Goal: Transaction & Acquisition: Book appointment/travel/reservation

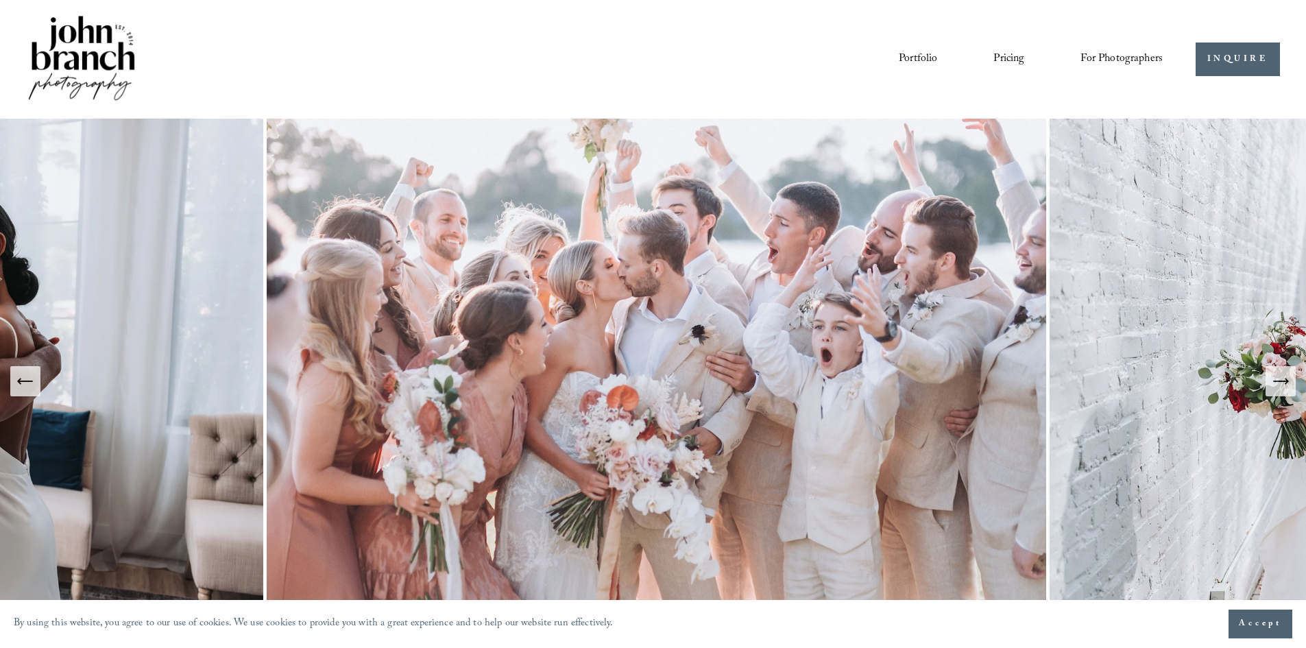
click at [1005, 51] on link "Pricing" at bounding box center [1008, 58] width 31 height 23
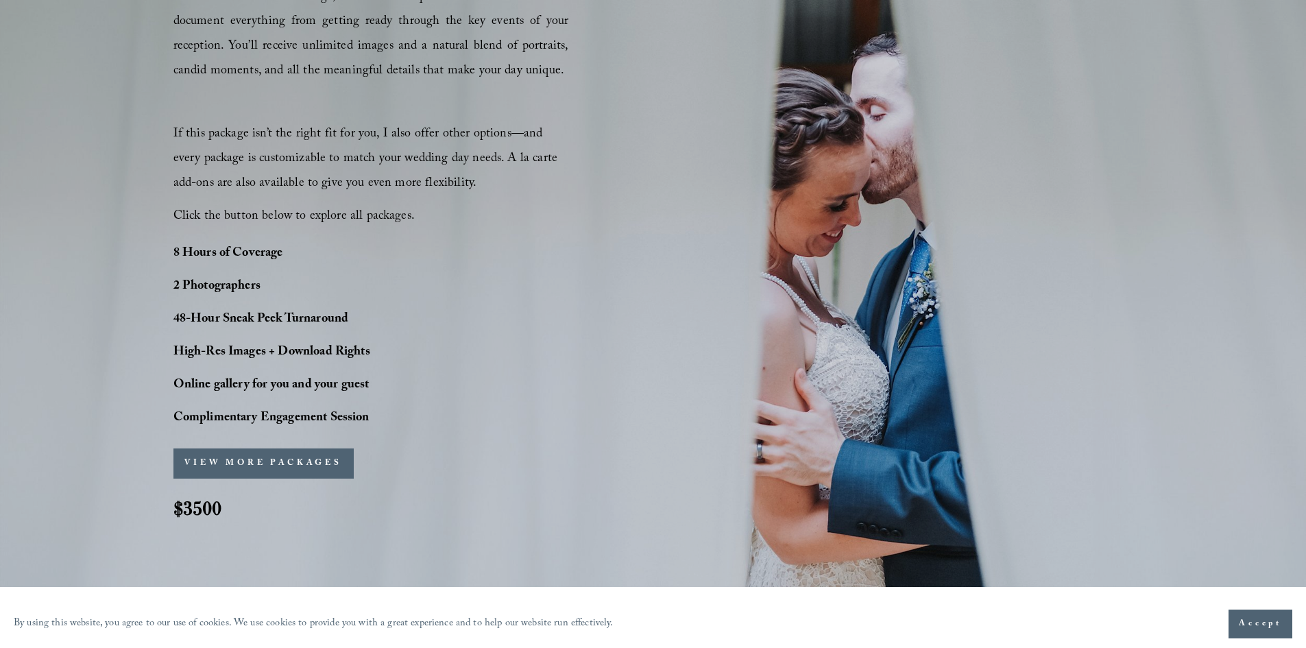
scroll to position [1028, 0]
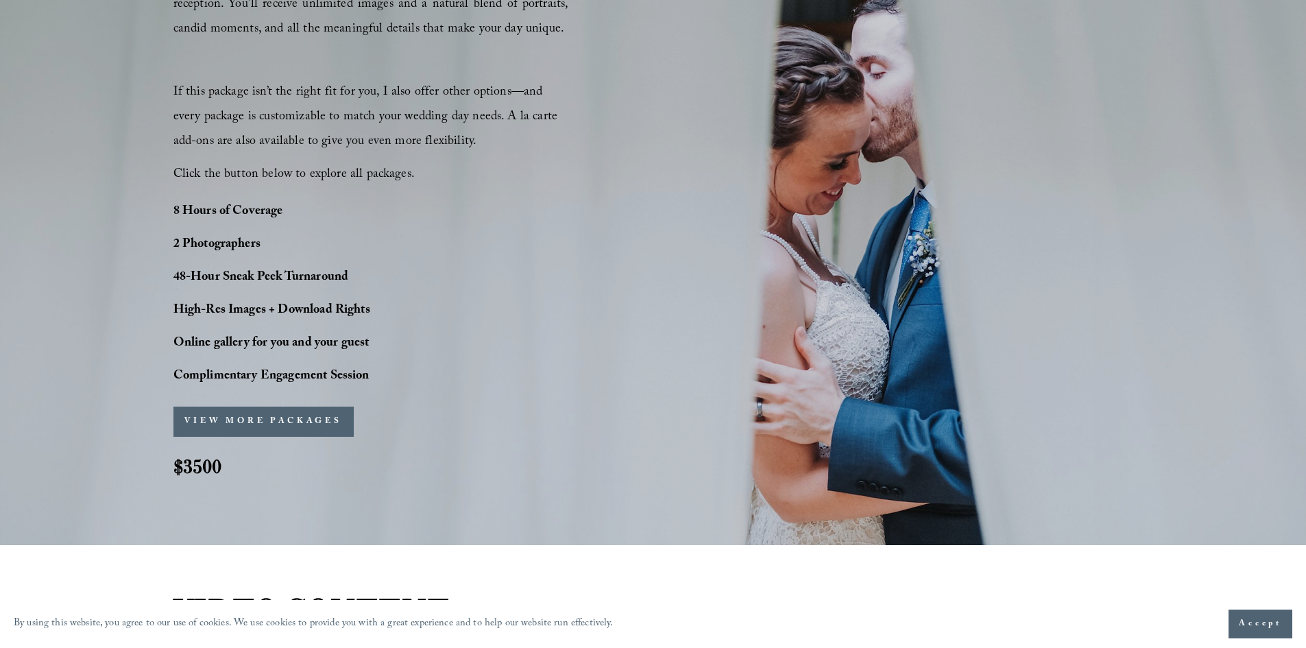
click at [265, 415] on button "VIEW MORE PACKAGES" at bounding box center [263, 422] width 180 height 30
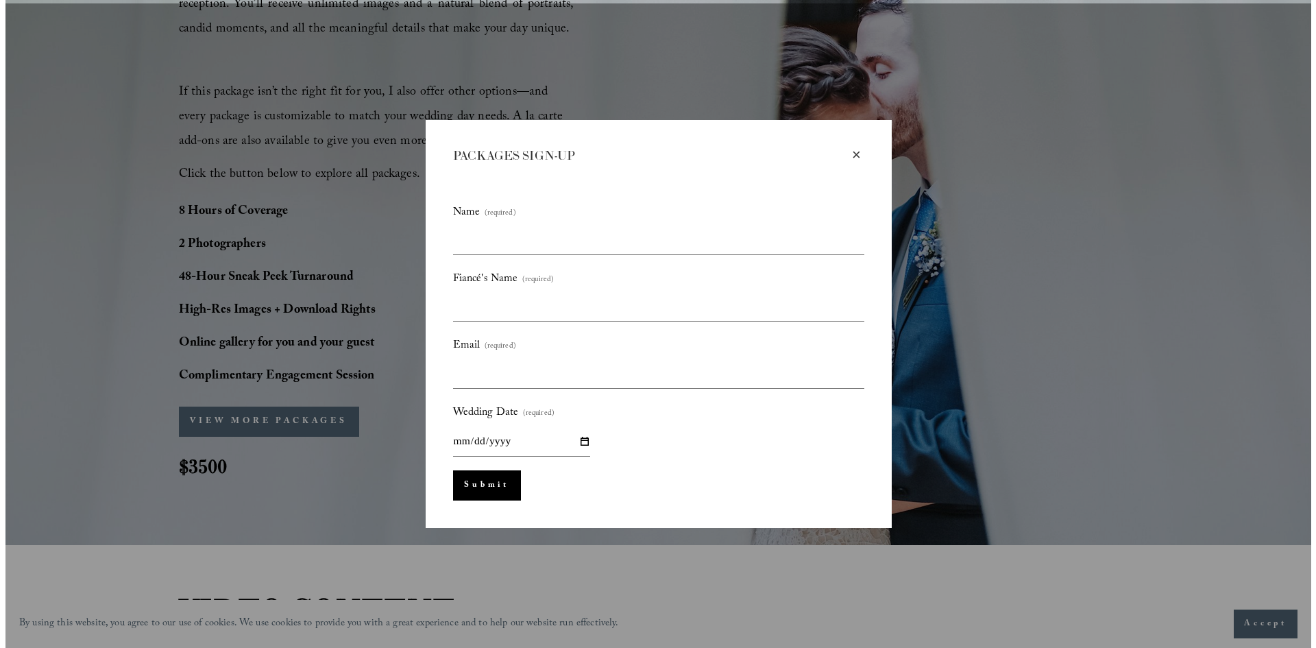
scroll to position [1032, 0]
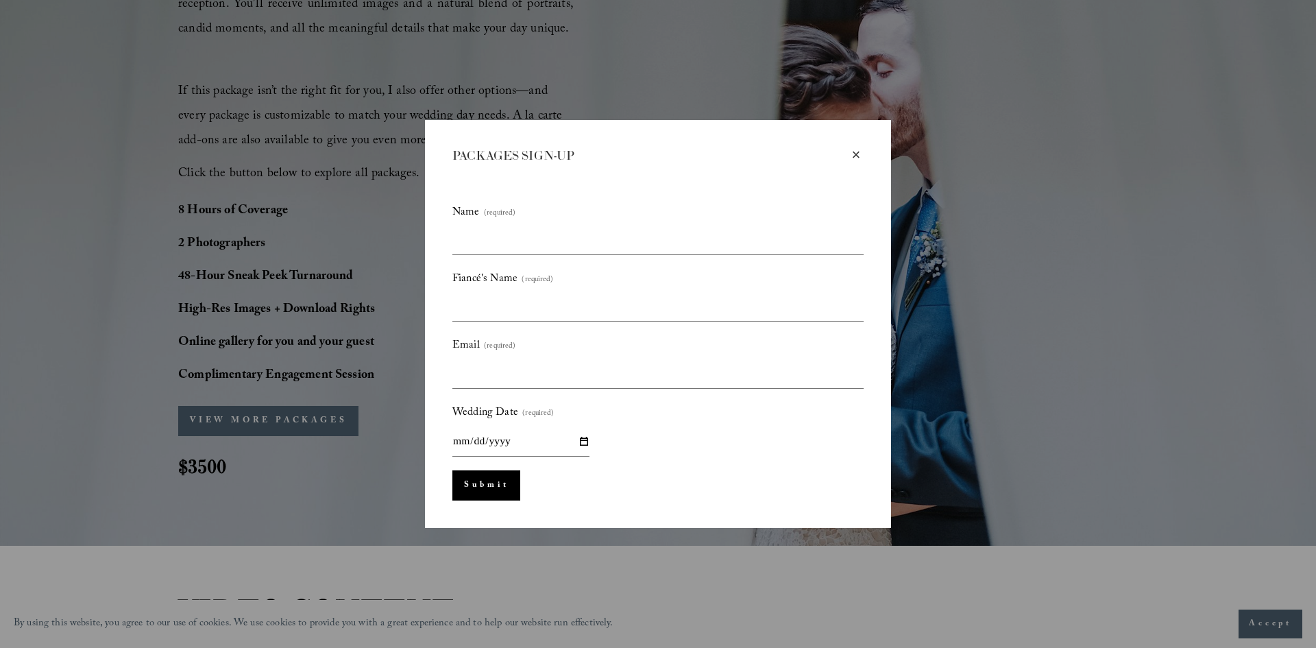
drag, startPoint x: 854, startPoint y: 157, endPoint x: 601, endPoint y: 256, distance: 272.2
click at [854, 158] on div "×" at bounding box center [856, 154] width 15 height 15
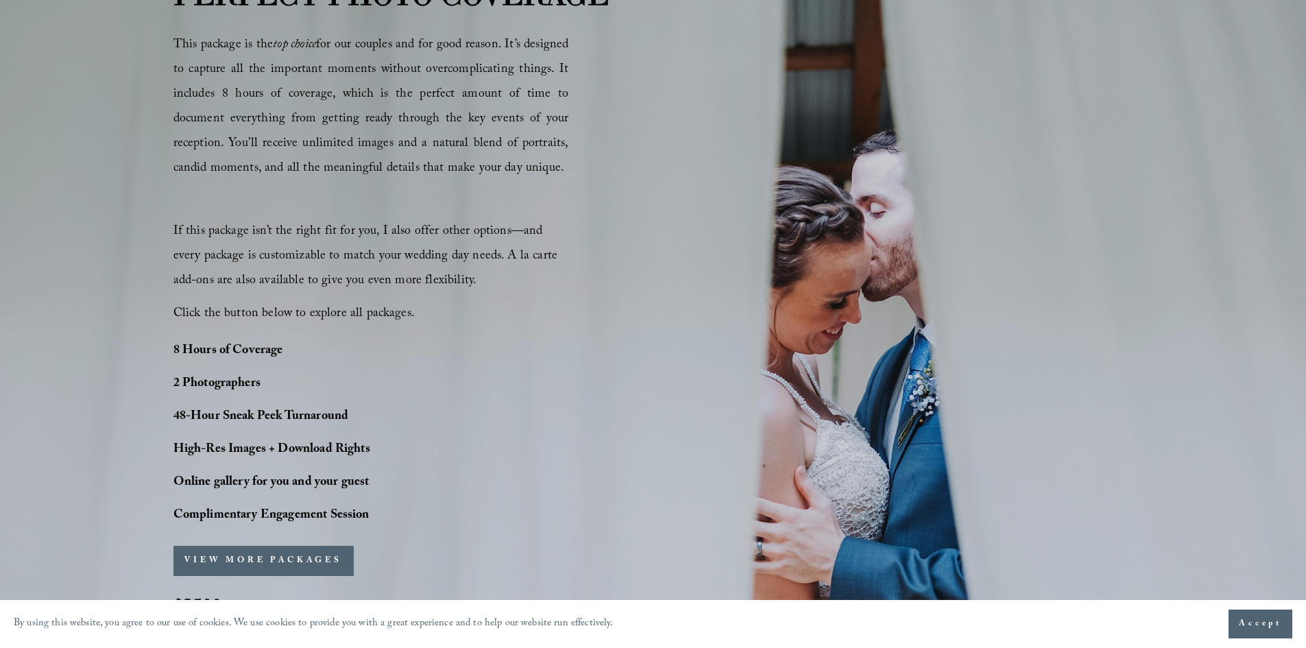
scroll to position [1028, 0]
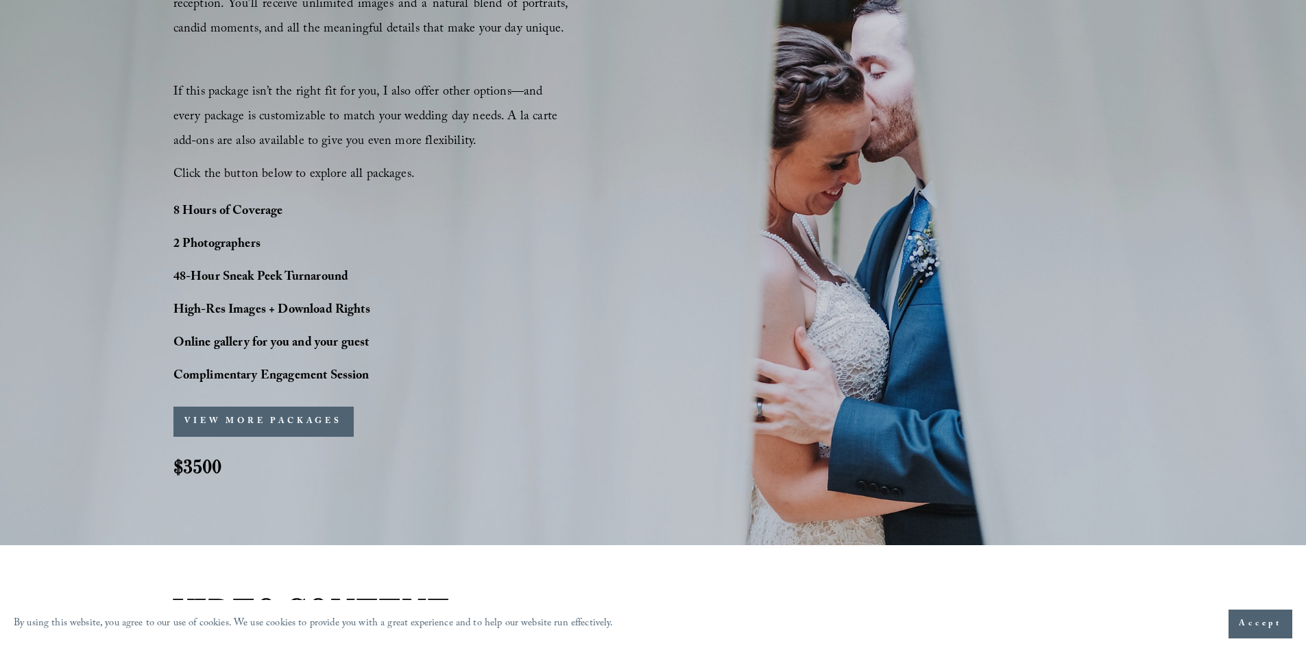
click at [298, 421] on button "VIEW MORE PACKAGES" at bounding box center [263, 422] width 180 height 30
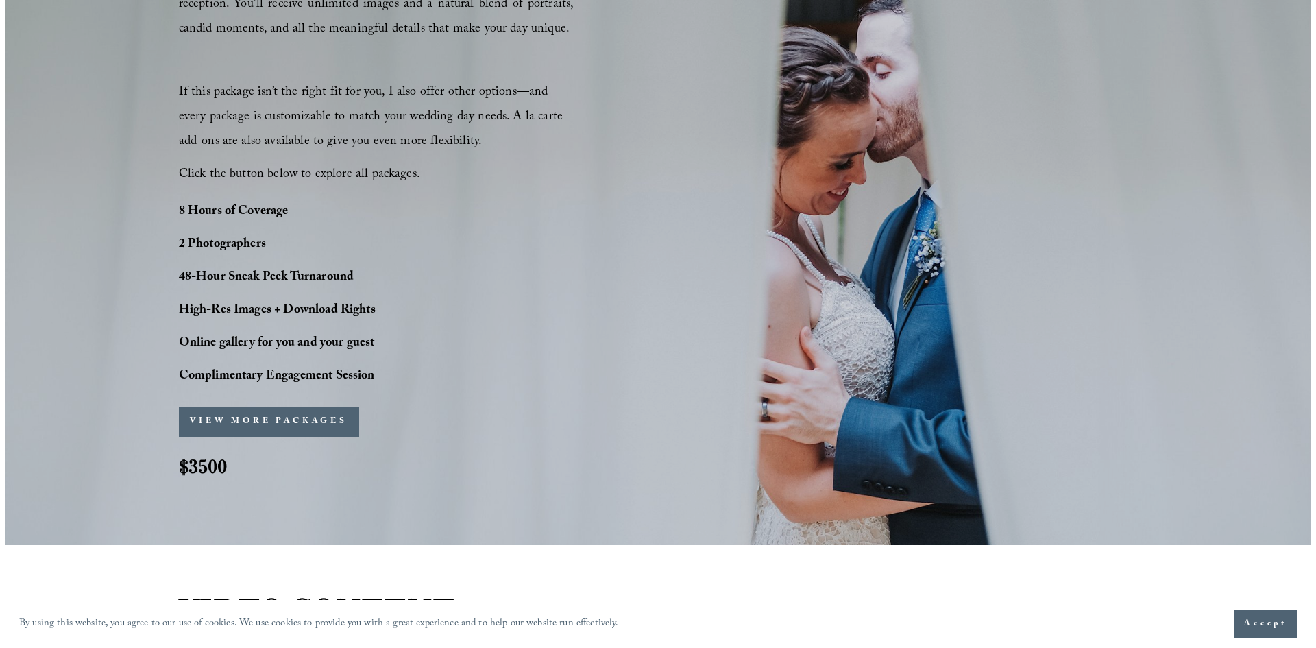
scroll to position [1032, 0]
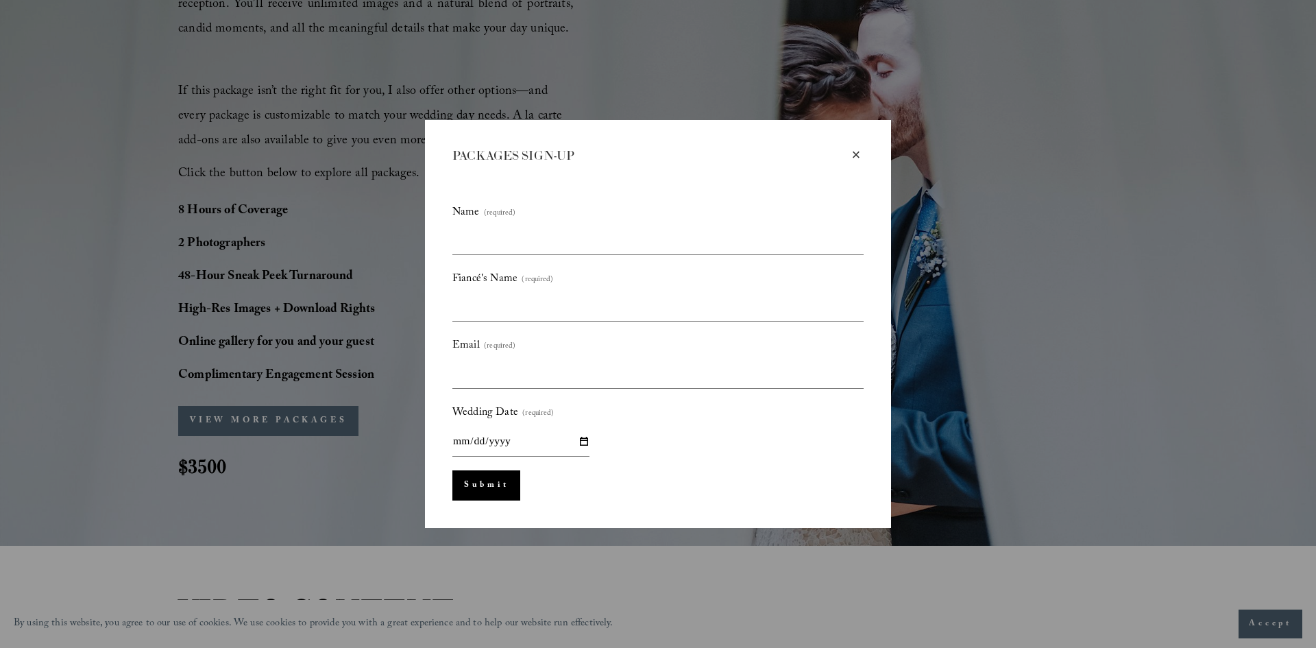
click at [856, 154] on div "×" at bounding box center [856, 154] width 15 height 15
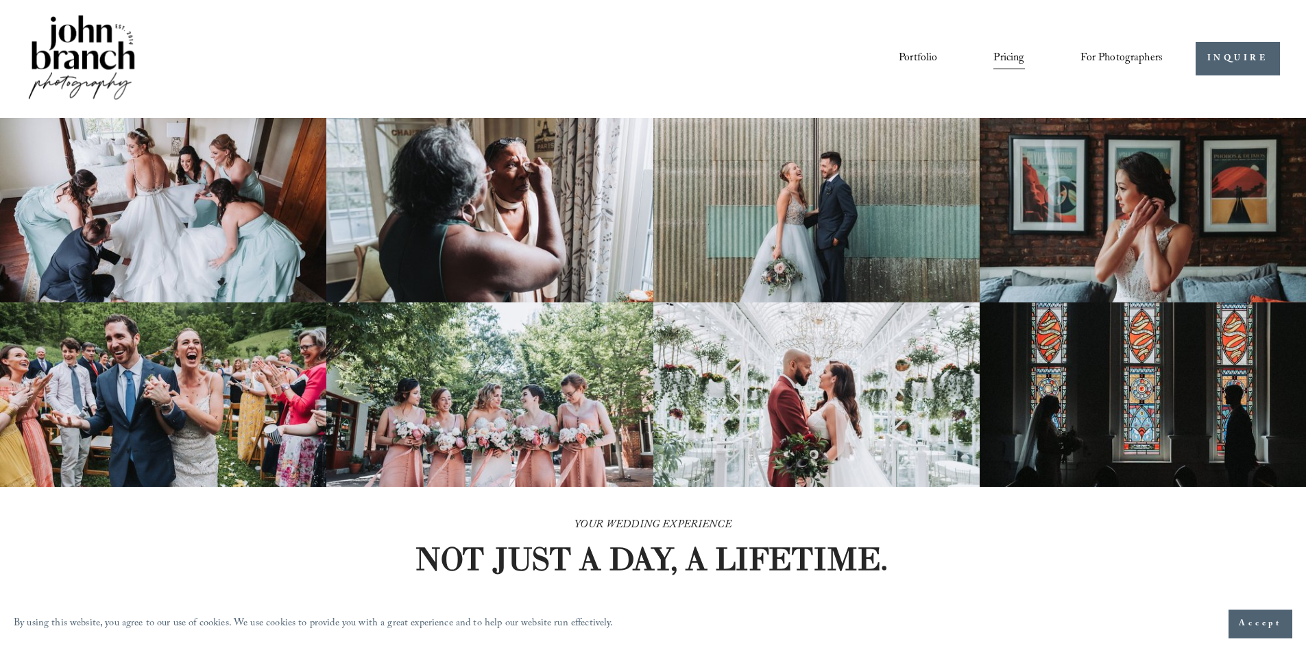
scroll to position [0, 0]
click at [1261, 59] on link "INQUIRE" at bounding box center [1238, 60] width 84 height 34
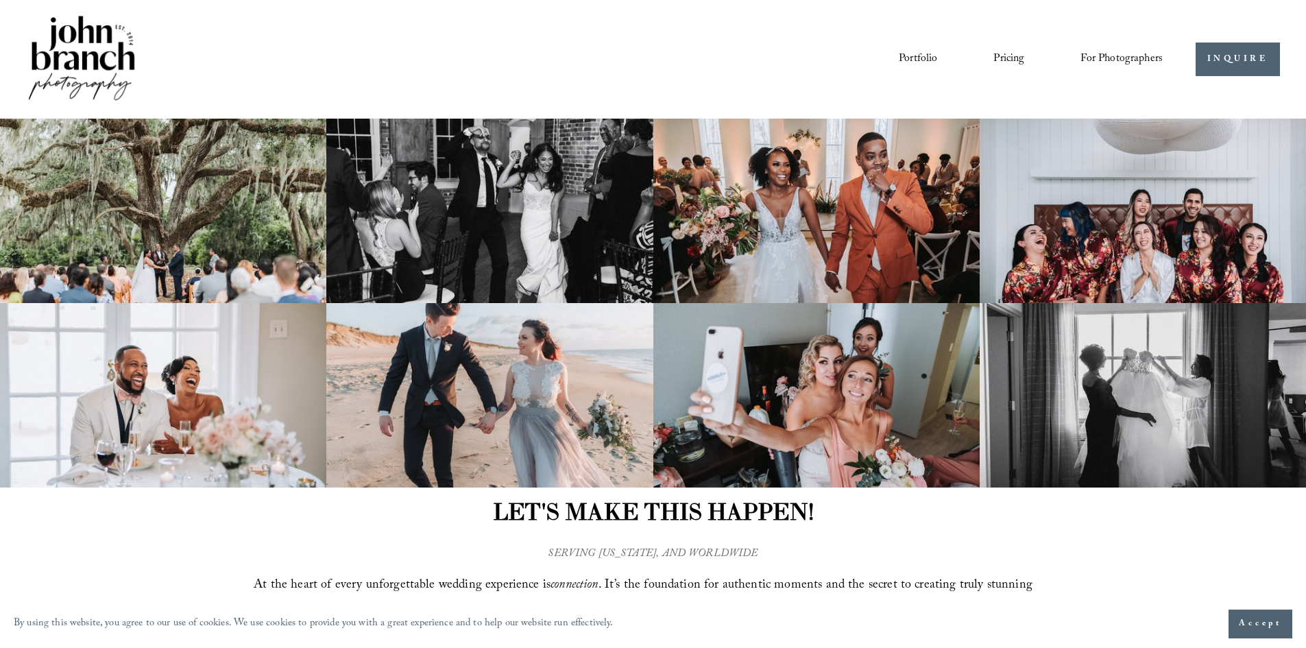
click at [1010, 59] on link "Pricing" at bounding box center [1008, 58] width 31 height 23
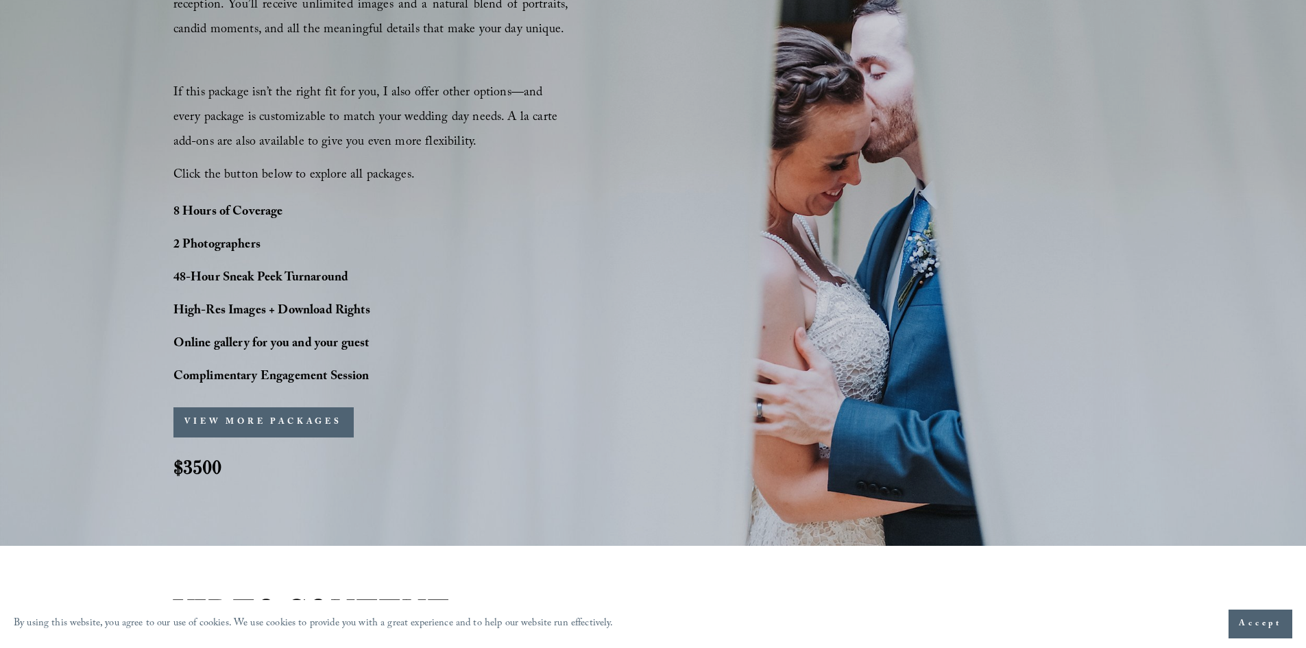
scroll to position [1028, 0]
click at [257, 411] on button "VIEW MORE PACKAGES" at bounding box center [263, 422] width 180 height 30
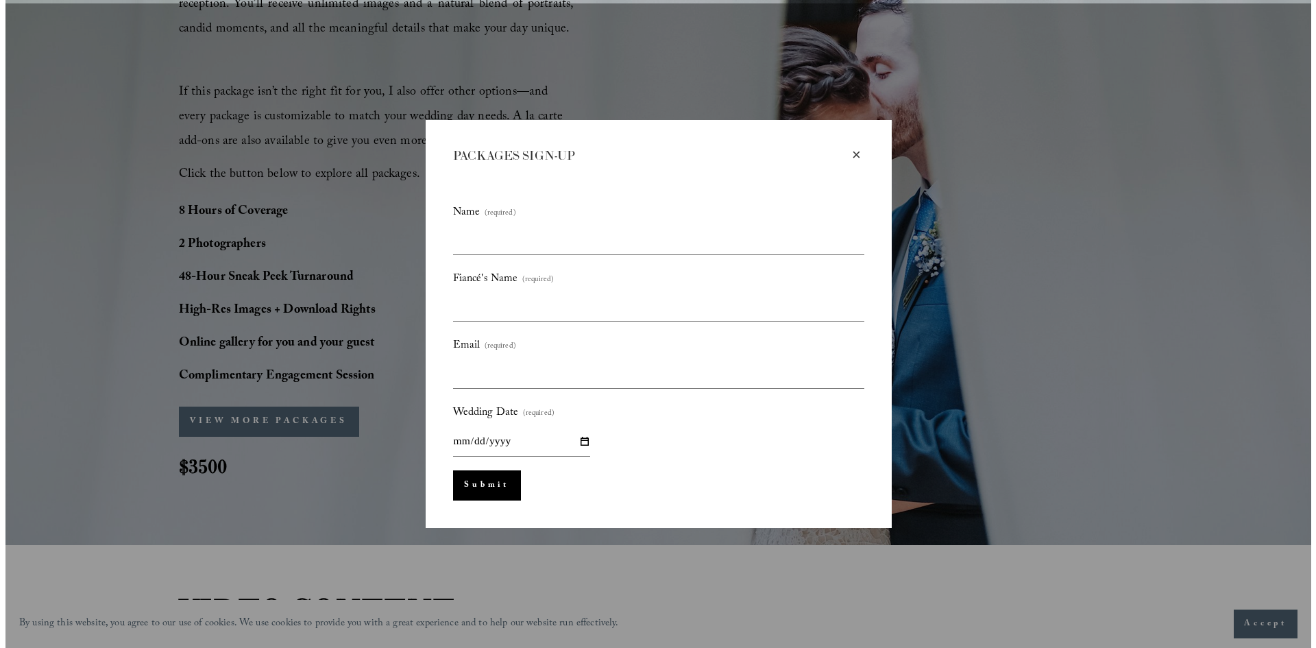
scroll to position [1032, 0]
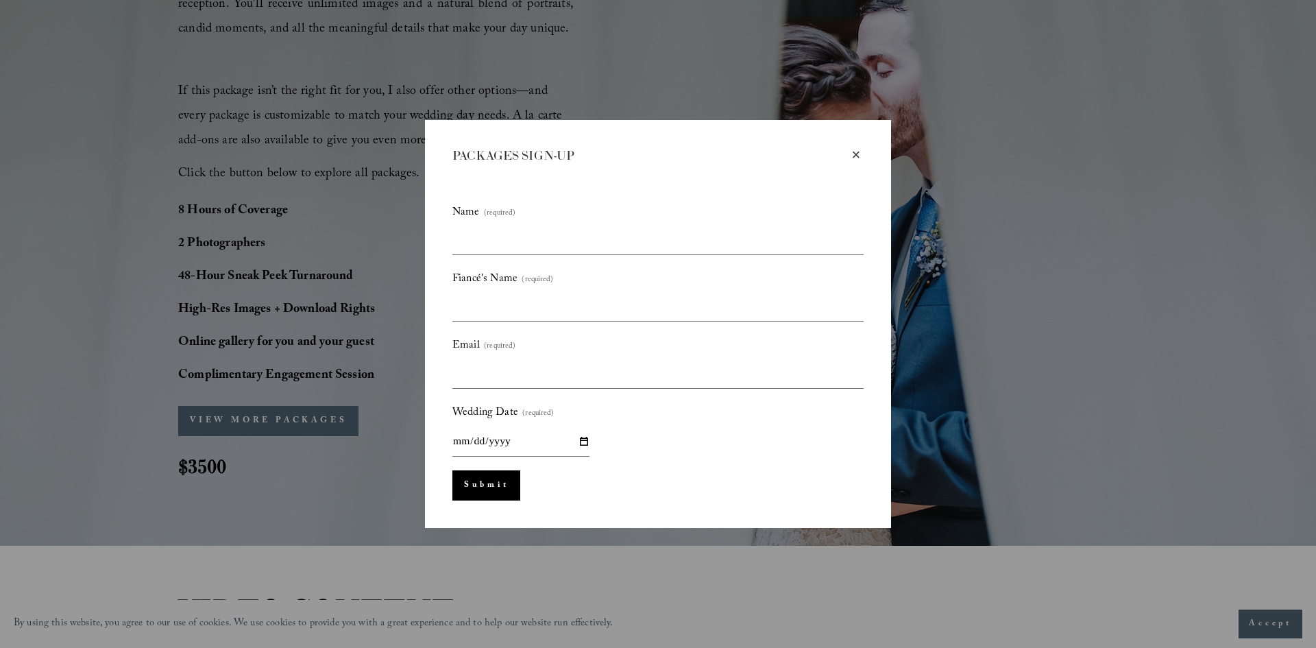
click at [851, 156] on div "×" at bounding box center [856, 154] width 15 height 15
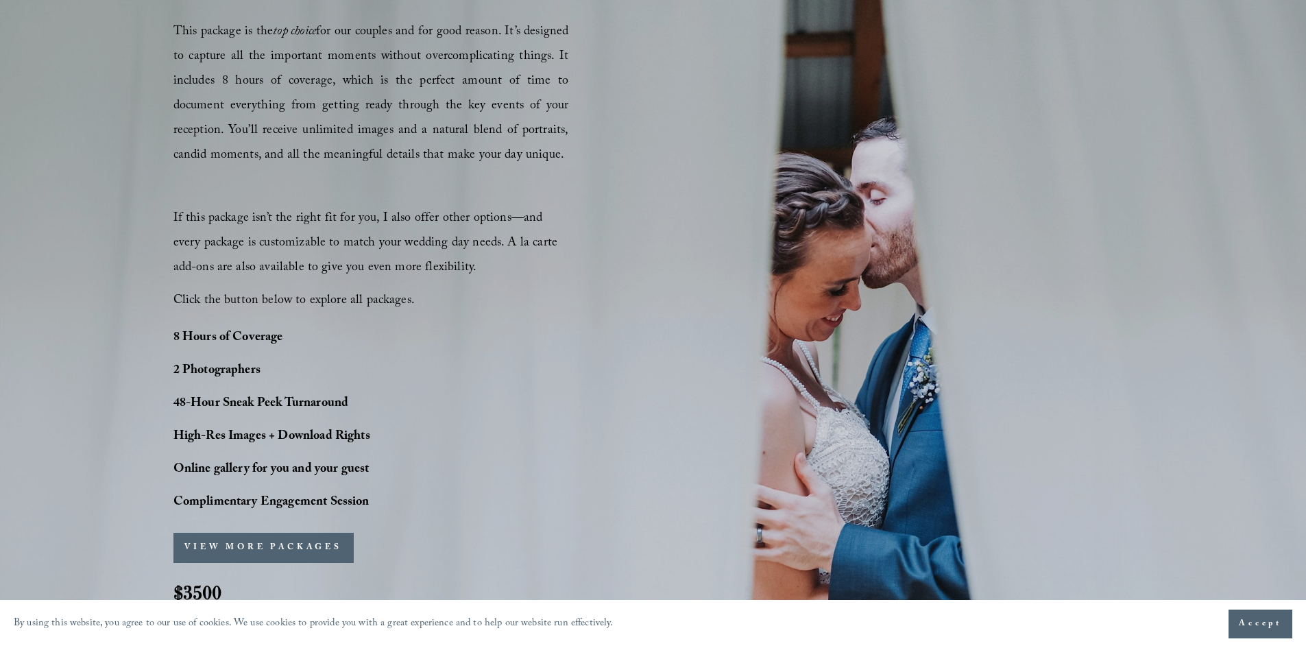
scroll to position [754, 0]
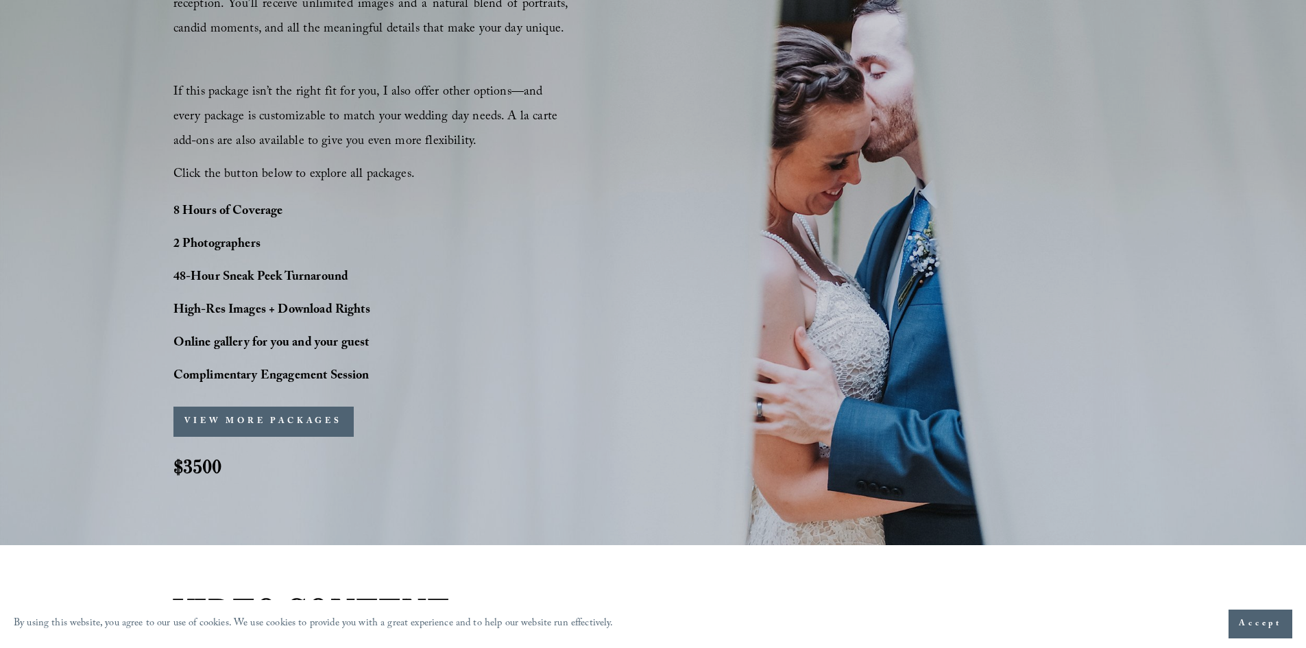
click at [219, 413] on button "VIEW MORE PACKAGES" at bounding box center [263, 422] width 180 height 30
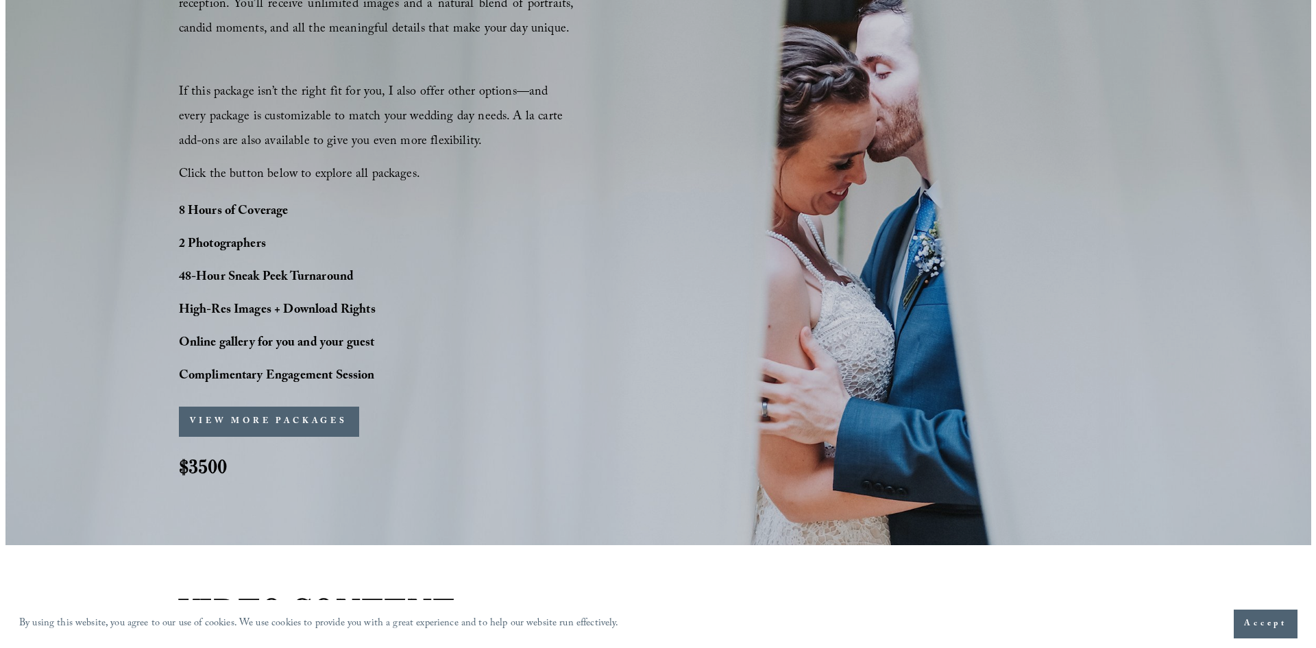
scroll to position [1032, 0]
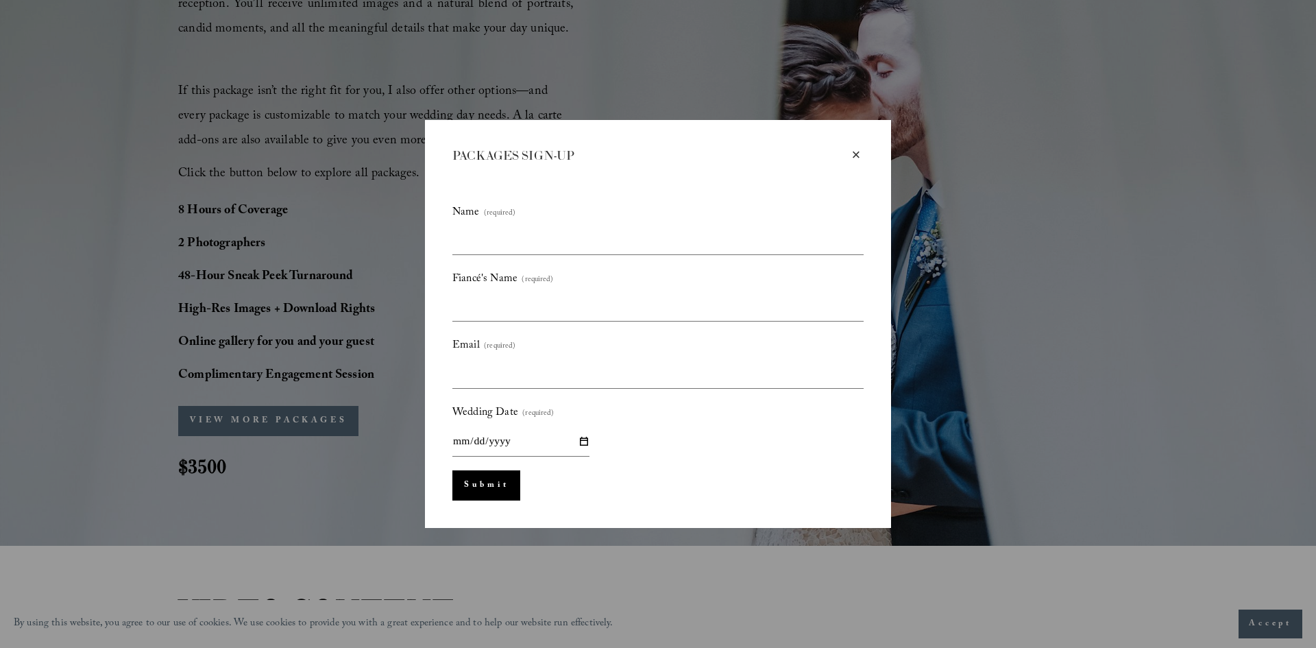
click at [850, 158] on div "×" at bounding box center [856, 154] width 15 height 15
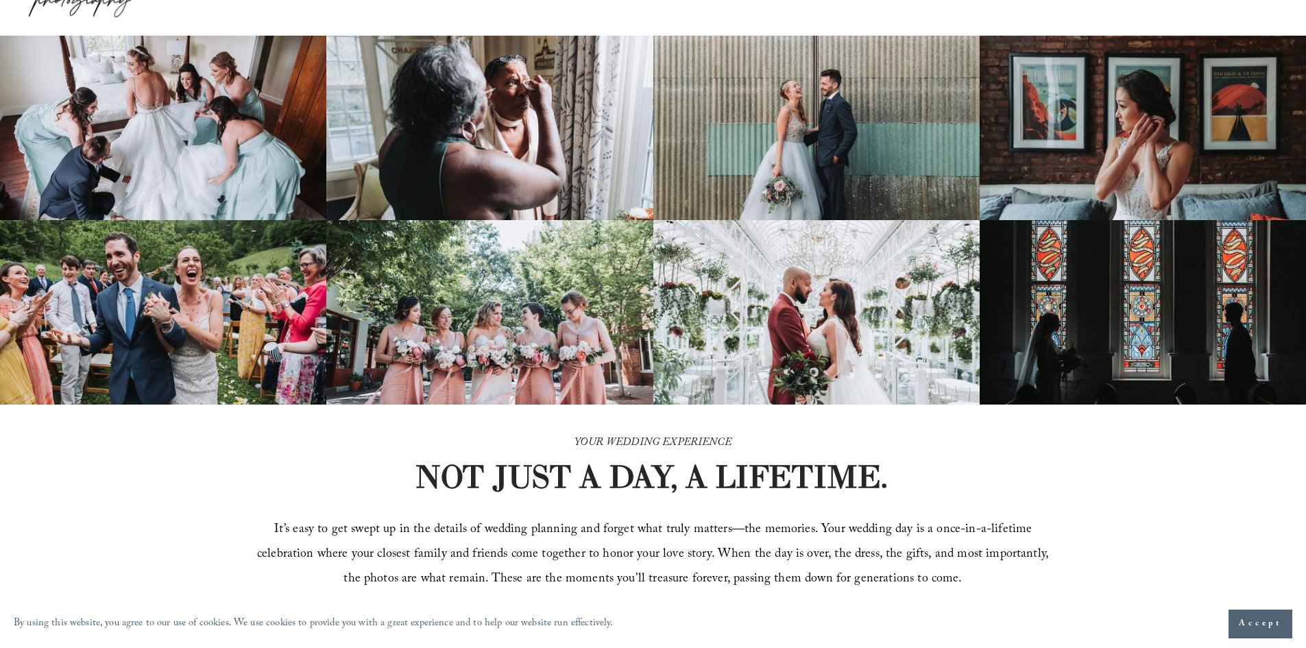
scroll to position [0, 0]
